Goal: Navigation & Orientation: Find specific page/section

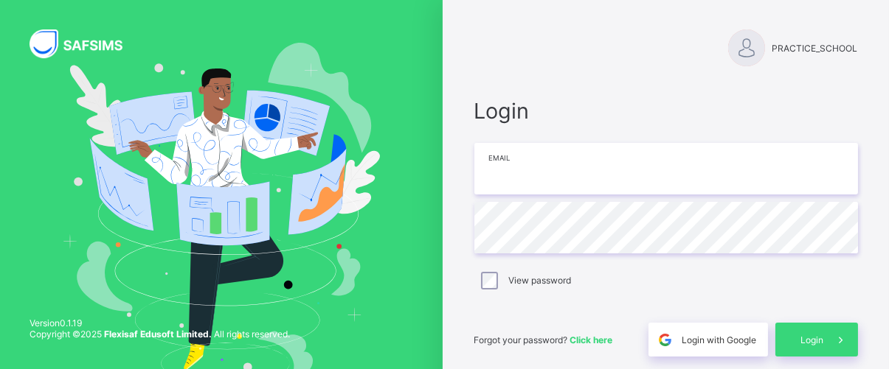
click at [566, 179] on input "email" at bounding box center [665, 169] width 383 height 52
type input "**********"
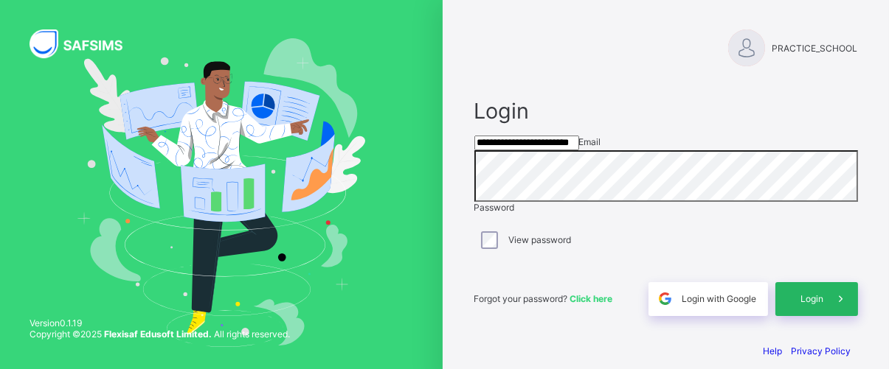
click at [833, 316] on span at bounding box center [841, 299] width 34 height 34
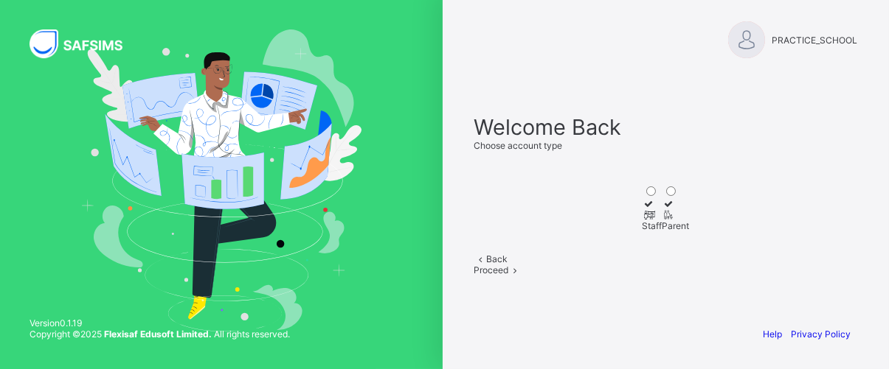
scroll to position [118, 0]
click at [642, 209] on div at bounding box center [652, 214] width 20 height 11
click at [650, 198] on icon at bounding box center [648, 203] width 13 height 11
click at [651, 198] on icon at bounding box center [648, 203] width 13 height 11
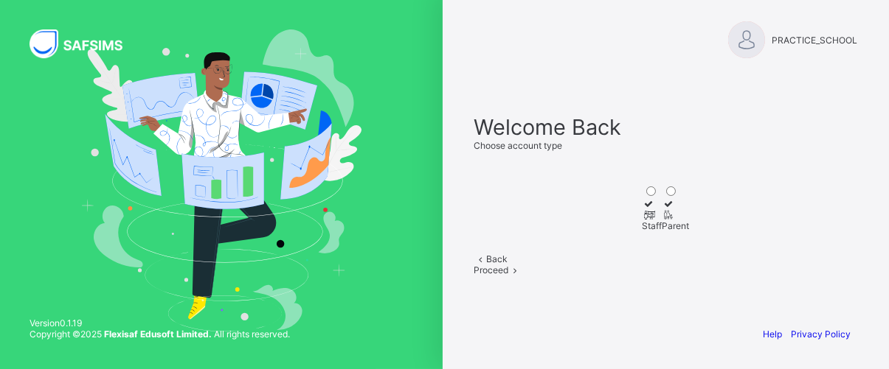
click at [651, 198] on icon at bounding box center [648, 203] width 13 height 11
click at [507, 254] on span "Back" at bounding box center [496, 259] width 21 height 11
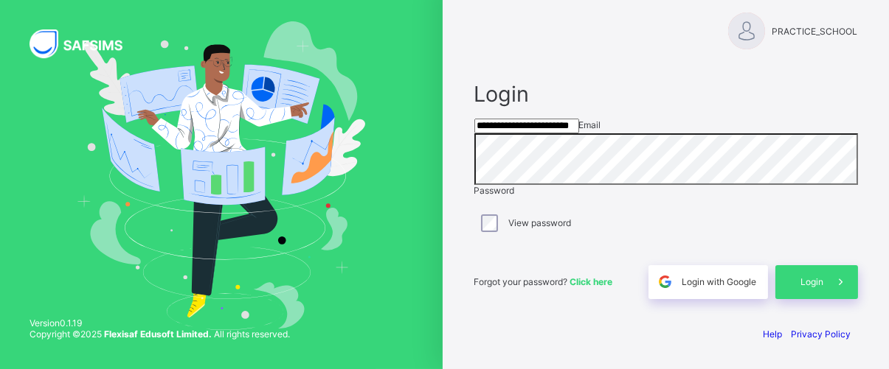
scroll to position [56, 0]
click at [830, 278] on span at bounding box center [841, 282] width 34 height 34
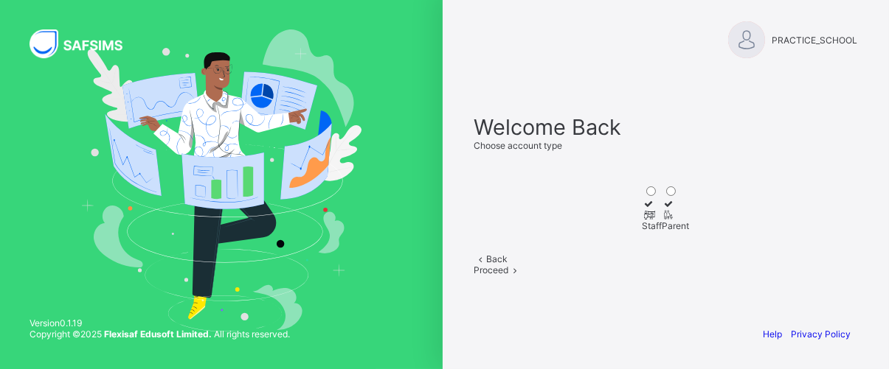
scroll to position [0, 0]
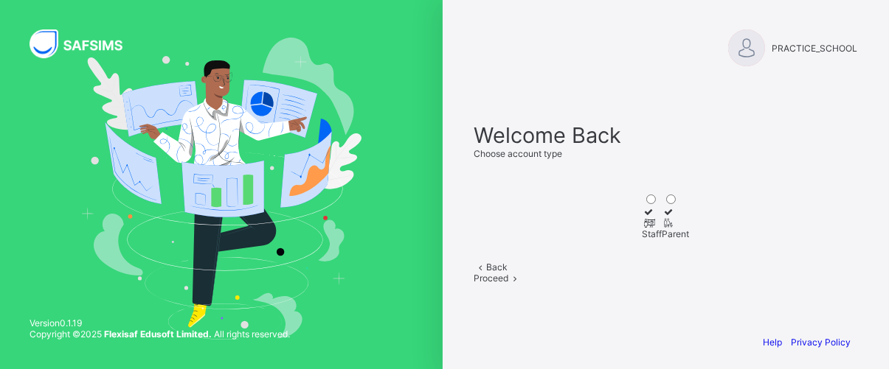
click at [642, 240] on div "Staff" at bounding box center [652, 234] width 20 height 11
click at [692, 284] on div "Proceed" at bounding box center [665, 278] width 383 height 11
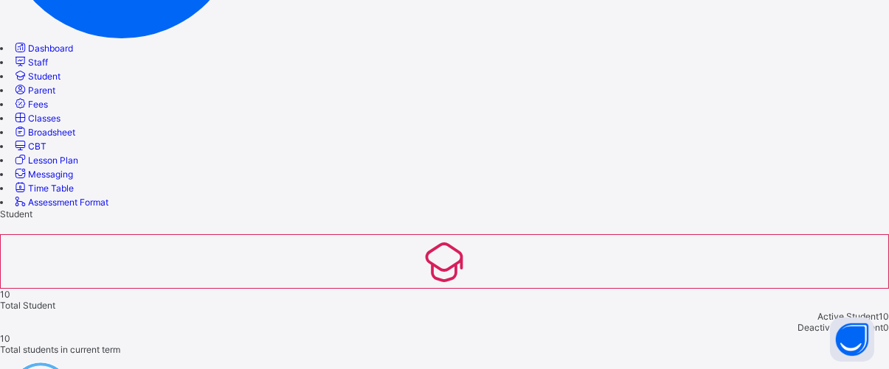
scroll to position [320, 0]
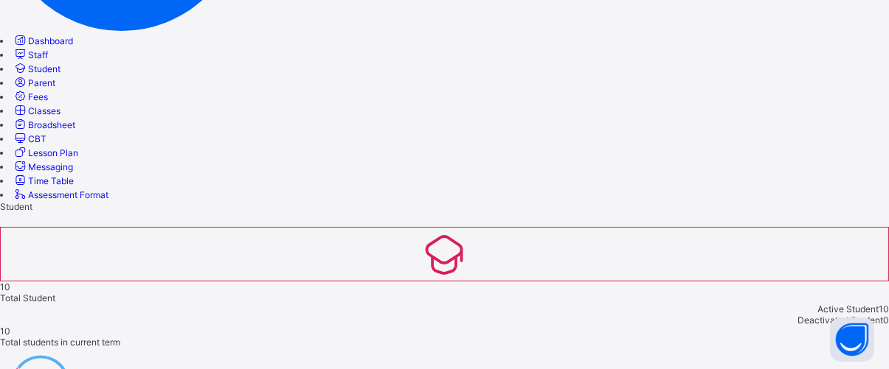
click at [55, 88] on link "Parent" at bounding box center [34, 82] width 43 height 11
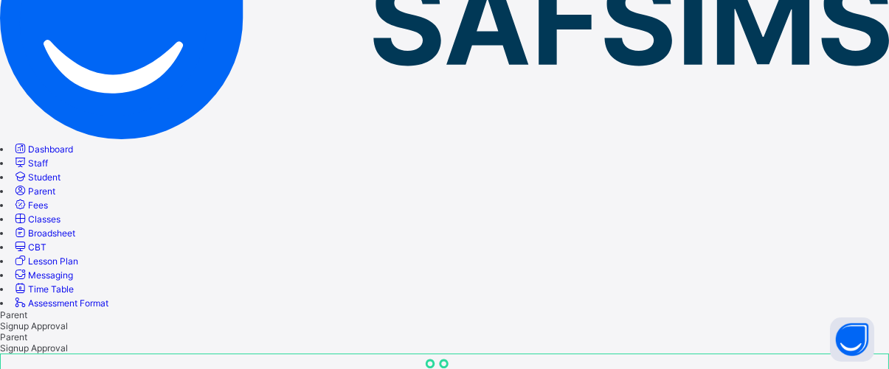
scroll to position [24, 0]
click at [60, 224] on link "Classes" at bounding box center [37, 219] width 48 height 11
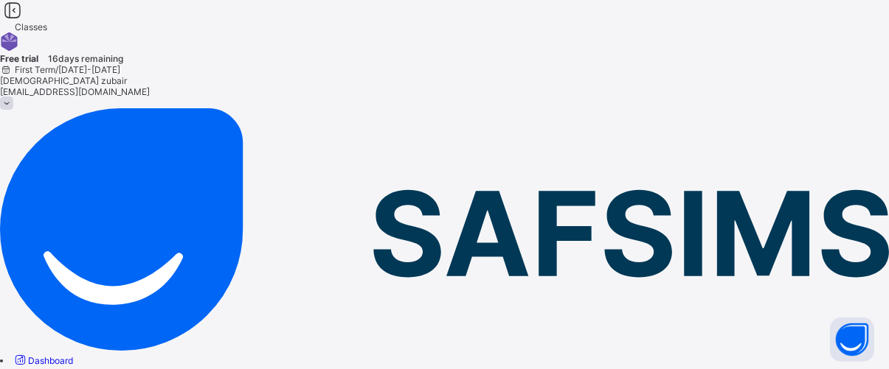
scroll to position [156, 0]
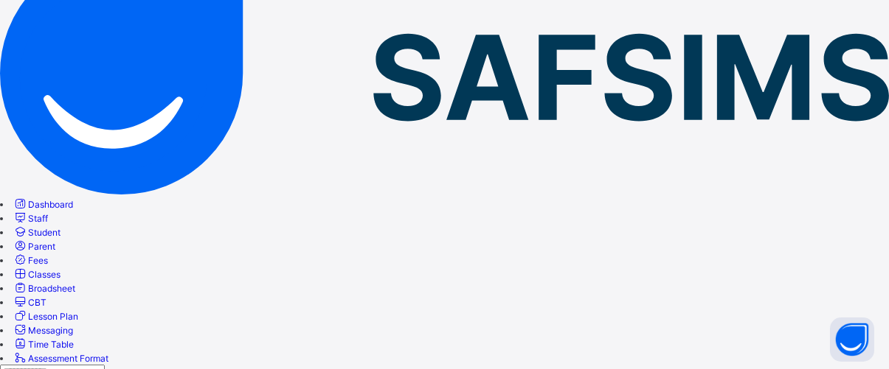
click at [75, 283] on link "Broadsheet" at bounding box center [44, 288] width 63 height 11
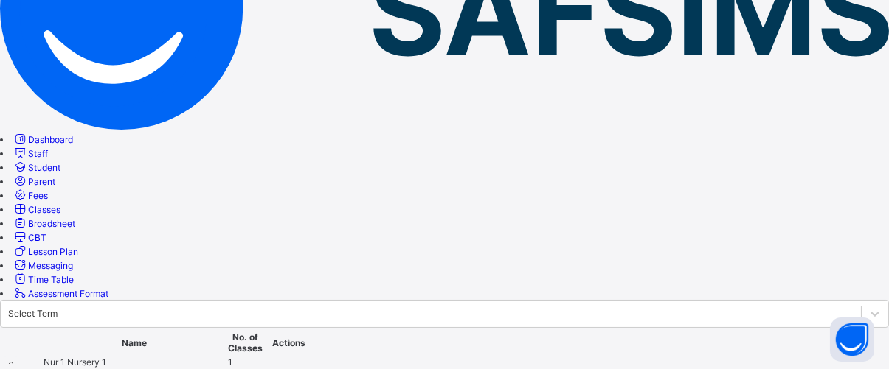
scroll to position [223, 0]
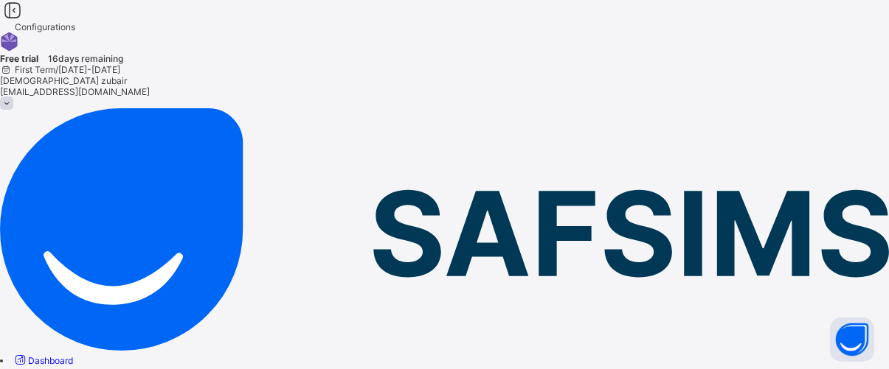
select select "**"
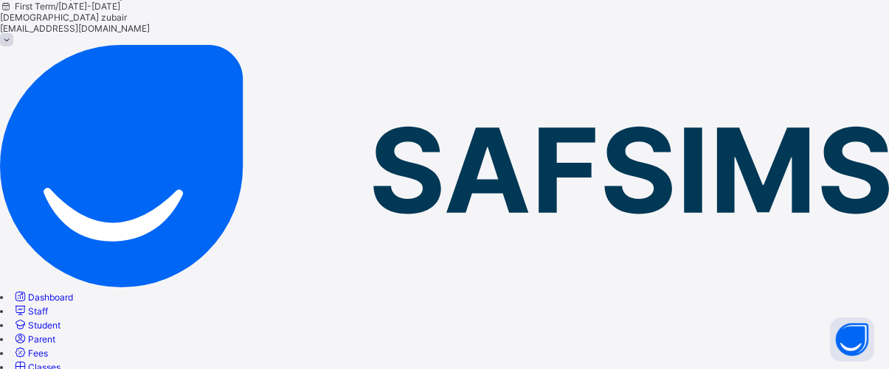
scroll to position [68, 0]
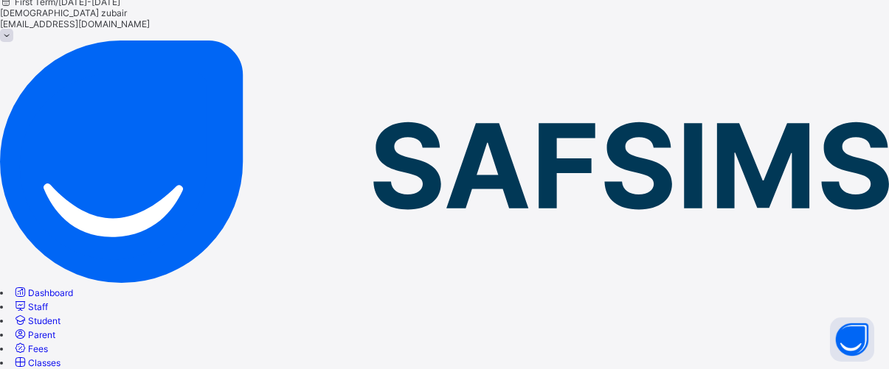
drag, startPoint x: 659, startPoint y: 207, endPoint x: 330, endPoint y: 167, distance: 331.4
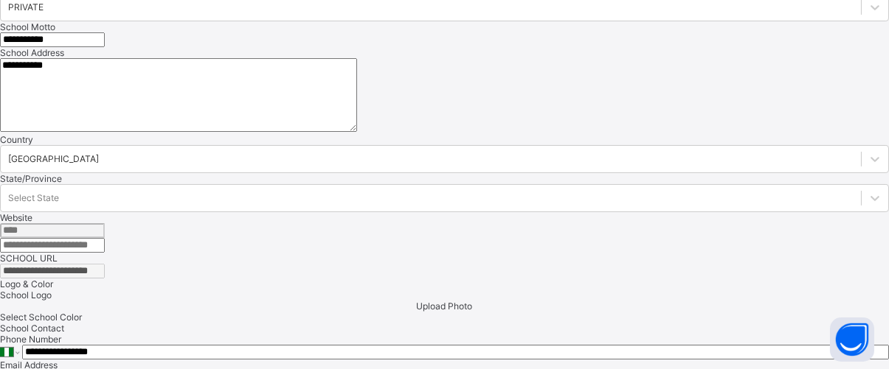
scroll to position [669, 0]
